Goal: Information Seeking & Learning: Stay updated

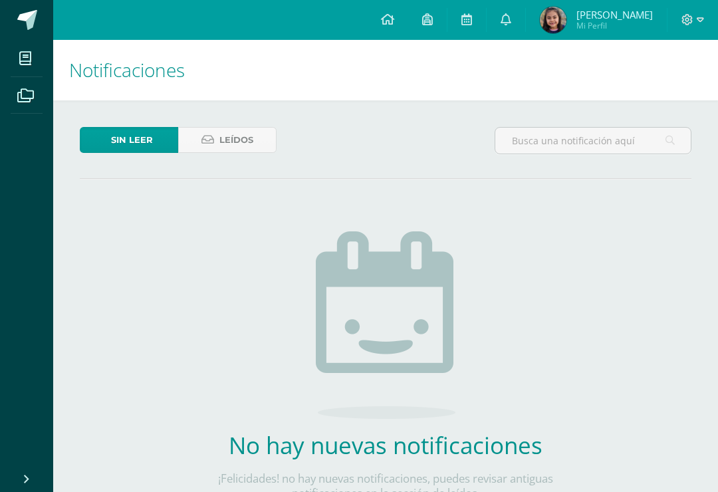
click at [112, 142] on span "Sin leer" at bounding box center [132, 140] width 42 height 25
click at [109, 134] on link "Sin leer" at bounding box center [129, 140] width 98 height 26
click at [112, 133] on span "Sin leer" at bounding box center [132, 140] width 42 height 25
click at [111, 134] on span "Sin leer" at bounding box center [132, 140] width 42 height 25
click at [219, 150] on link "Leídos" at bounding box center [227, 140] width 98 height 26
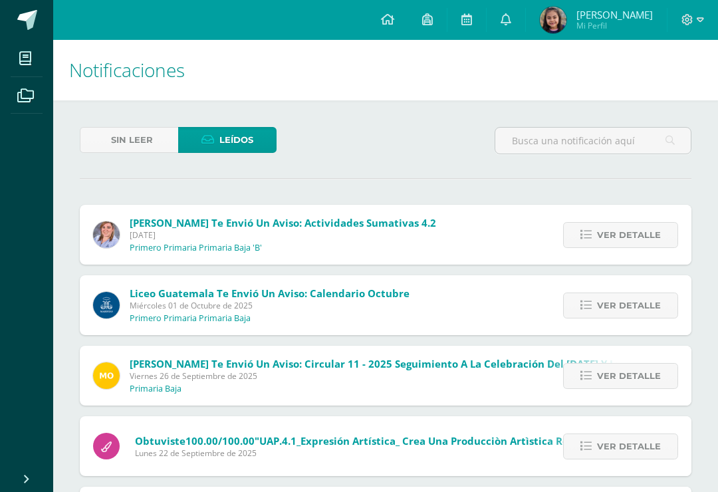
scroll to position [0, 3]
